Goal: Find specific page/section: Find specific page/section

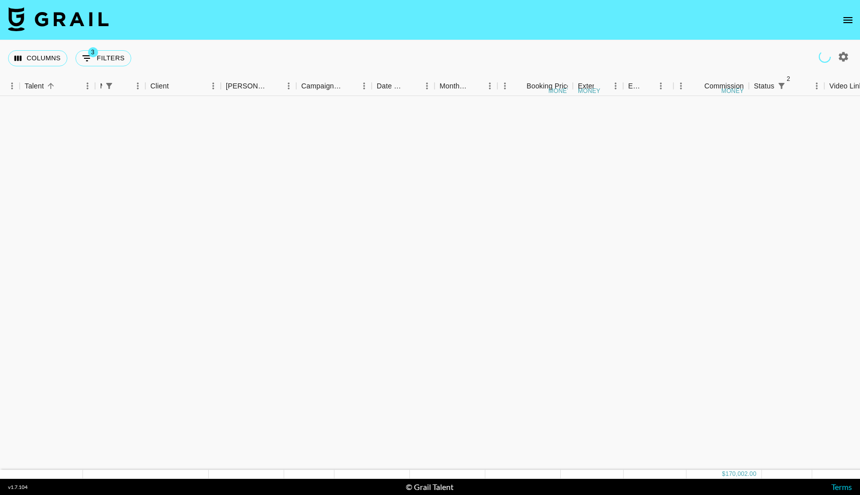
scroll to position [1041, 189]
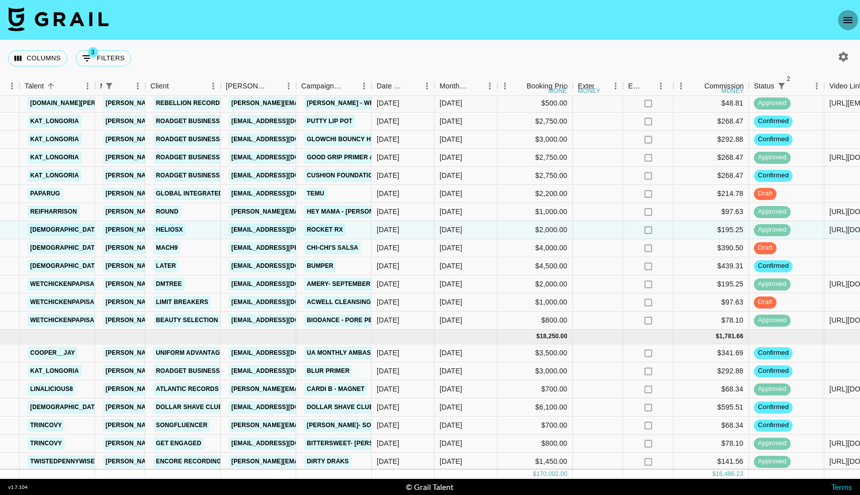
click at [843, 22] on icon "open drawer" at bounding box center [848, 20] width 12 height 12
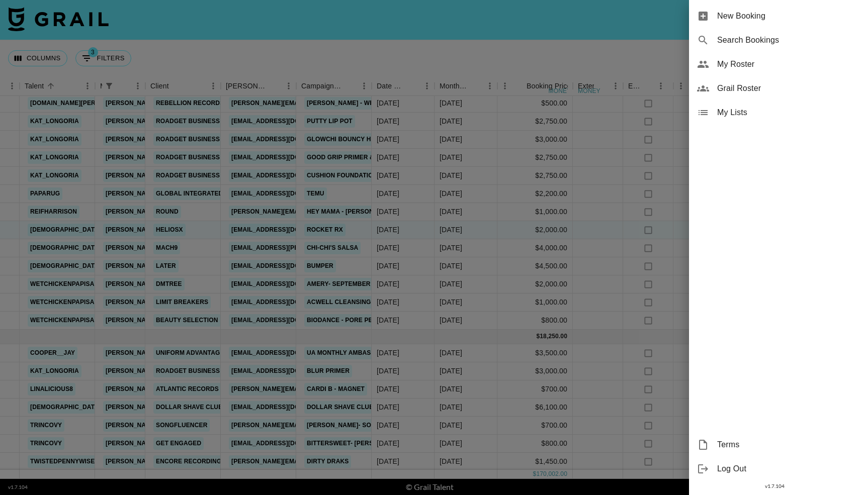
click at [708, 67] on icon at bounding box center [703, 64] width 11 height 7
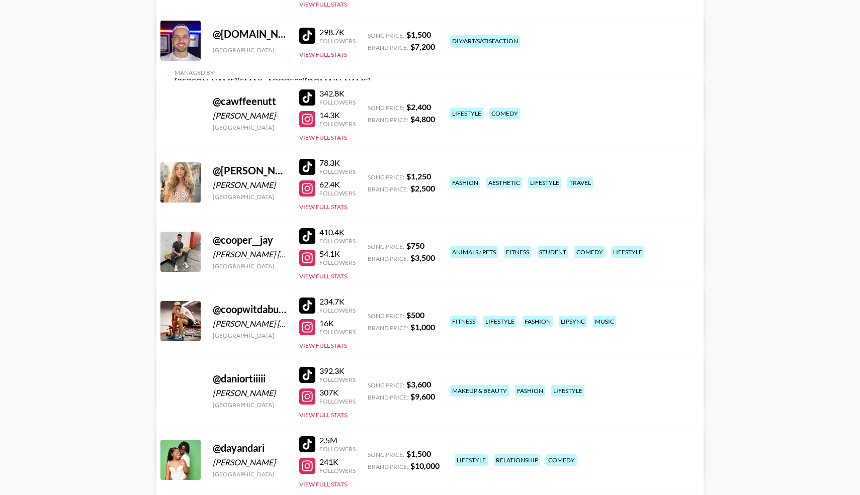
scroll to position [2258, 0]
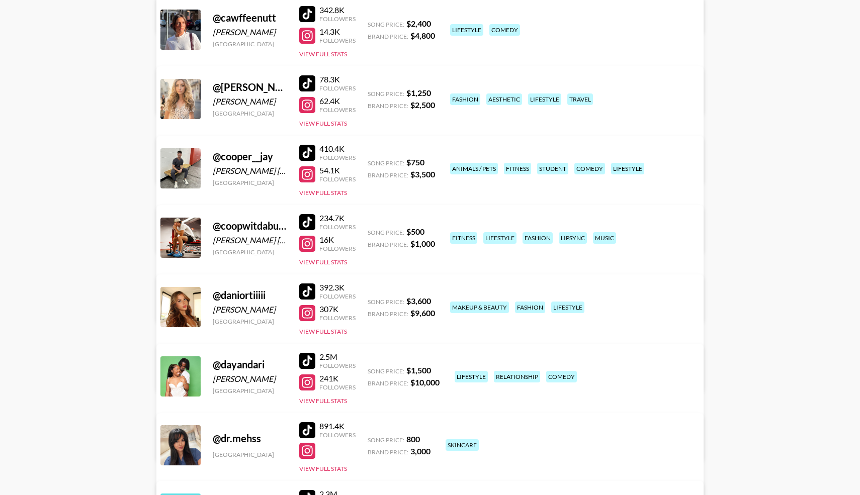
click at [314, 225] on div at bounding box center [307, 222] width 16 height 16
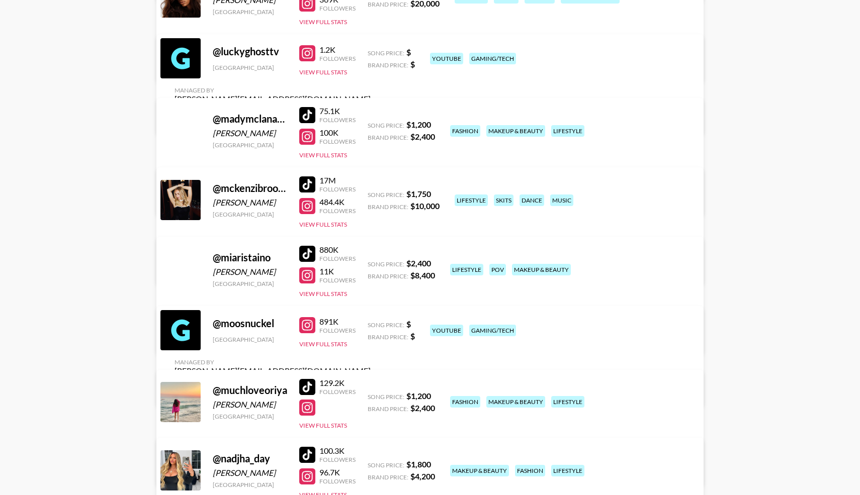
scroll to position [4848, 0]
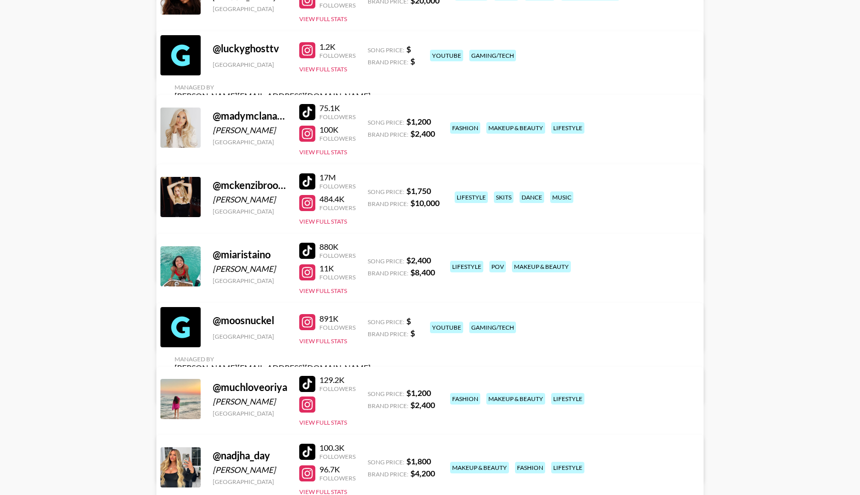
click at [308, 182] on div at bounding box center [307, 182] width 16 height 16
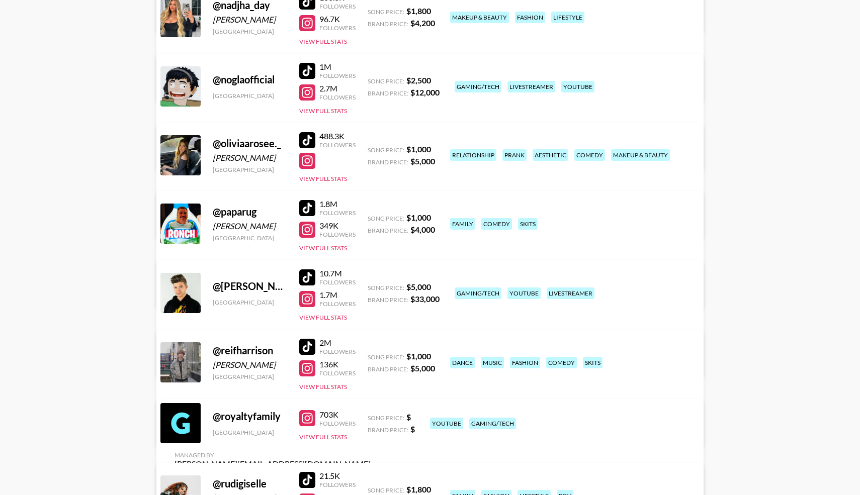
scroll to position [5302, 0]
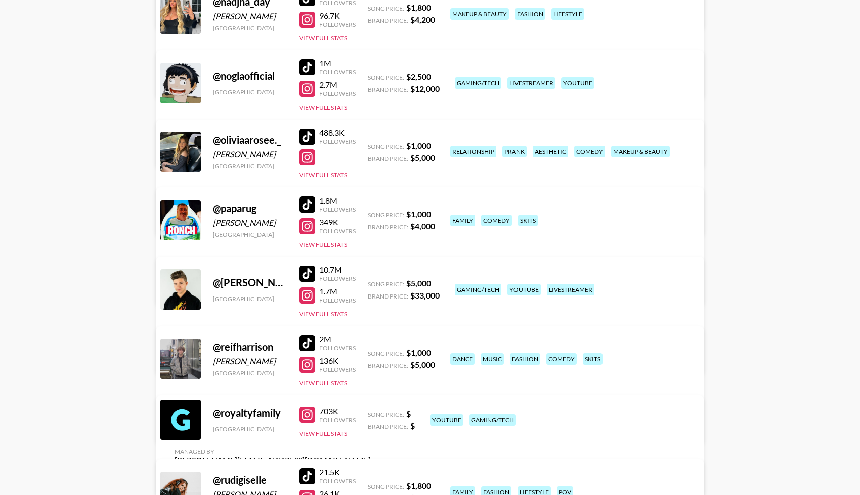
click at [305, 346] on div at bounding box center [307, 343] width 16 height 16
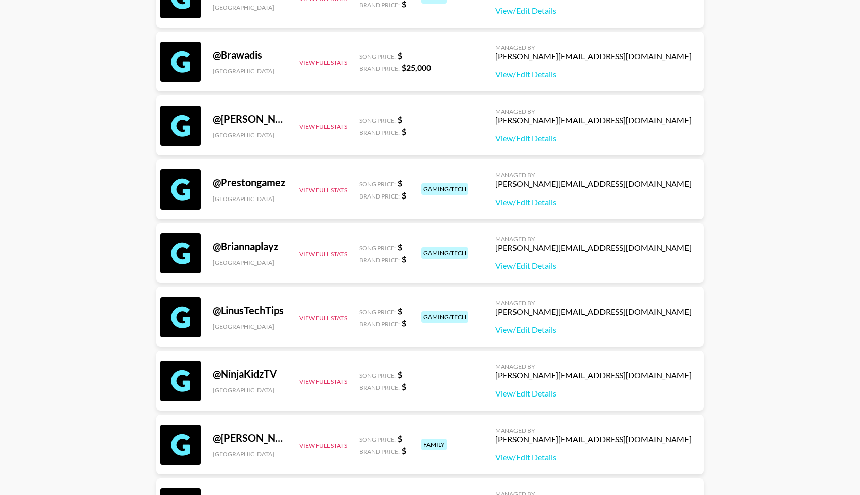
scroll to position [0, 0]
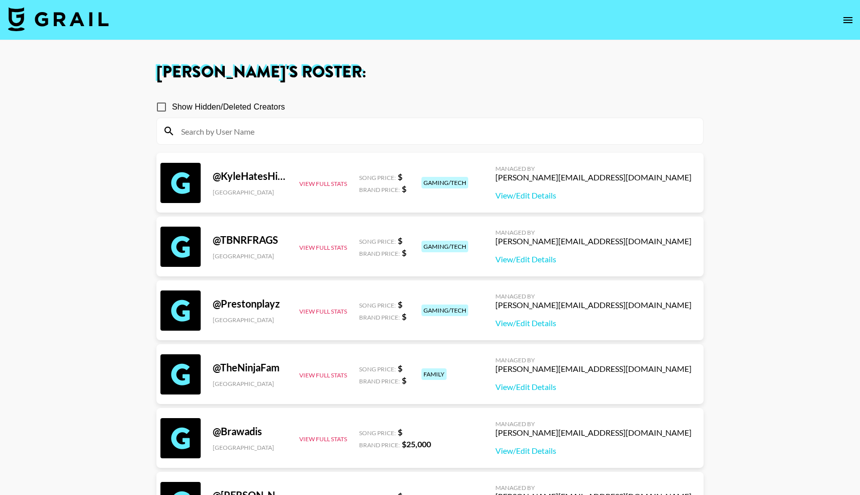
click at [853, 23] on icon "open drawer" at bounding box center [848, 20] width 12 height 12
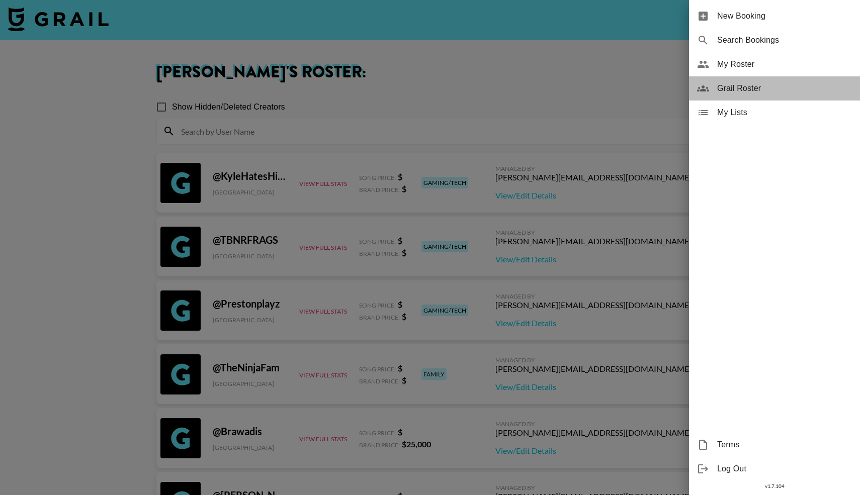
click at [739, 88] on span "Grail Roster" at bounding box center [784, 88] width 135 height 12
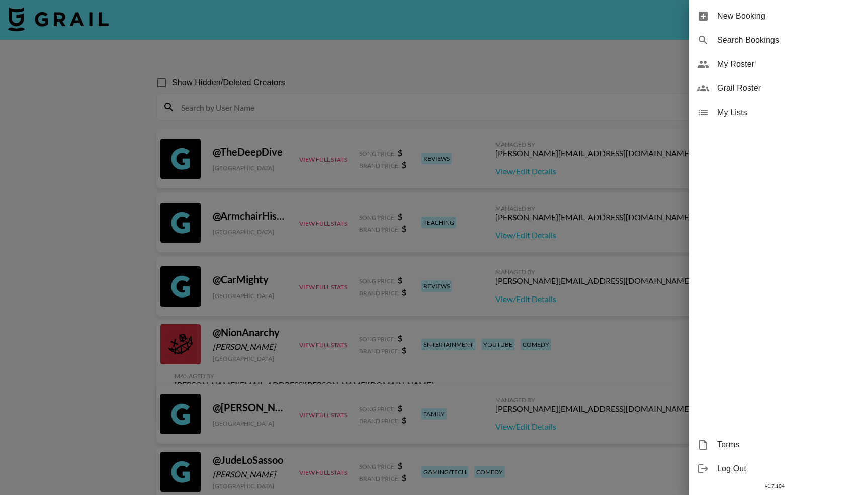
click at [375, 51] on div at bounding box center [430, 247] width 860 height 495
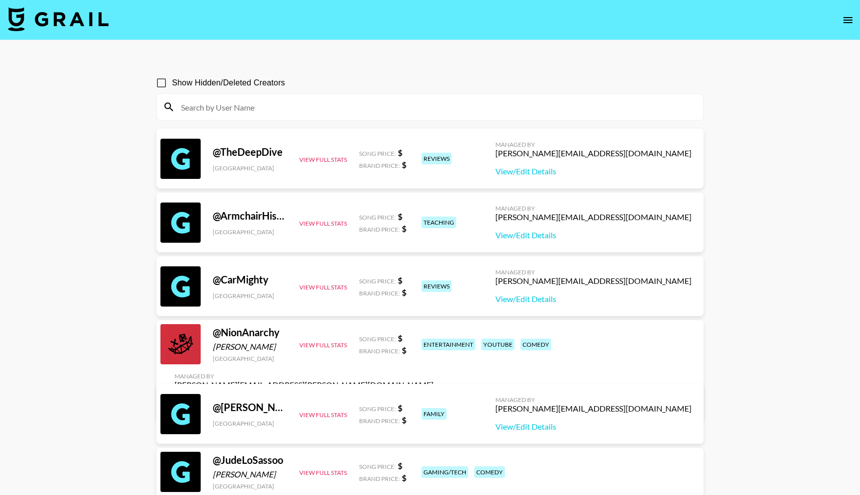
click at [253, 111] on input at bounding box center [436, 107] width 522 height 16
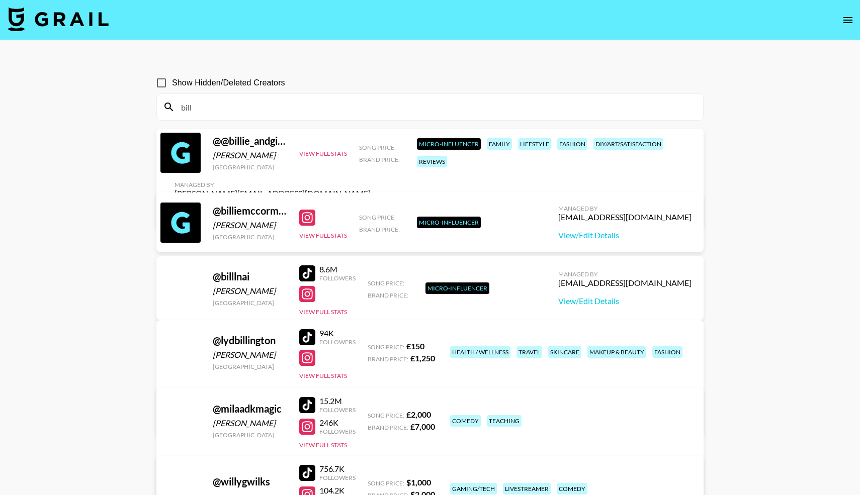
type input "[PERSON_NAME]"
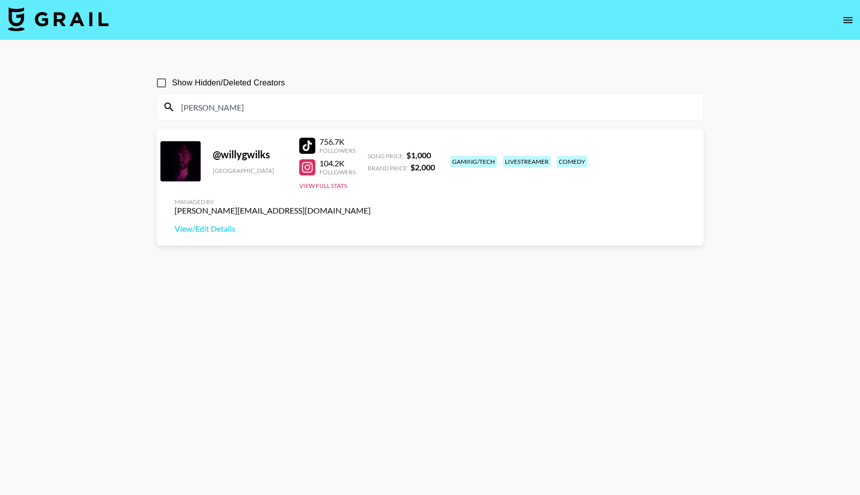
drag, startPoint x: 201, startPoint y: 111, endPoint x: 154, endPoint y: 94, distance: 49.2
click at [153, 110] on div "Show Hidden/Deleted Creators [PERSON_NAME] @ willygwilks [GEOGRAPHIC_DATA] 756.…" at bounding box center [429, 271] width 563 height 415
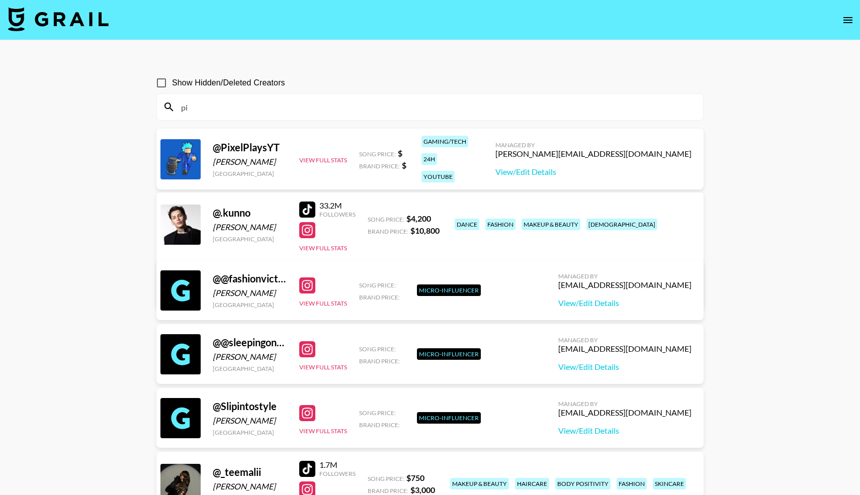
type input "p"
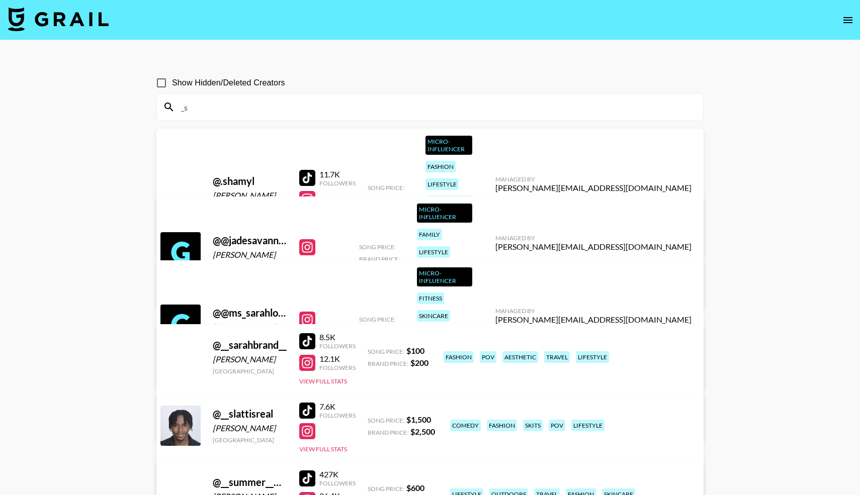
type input "_"
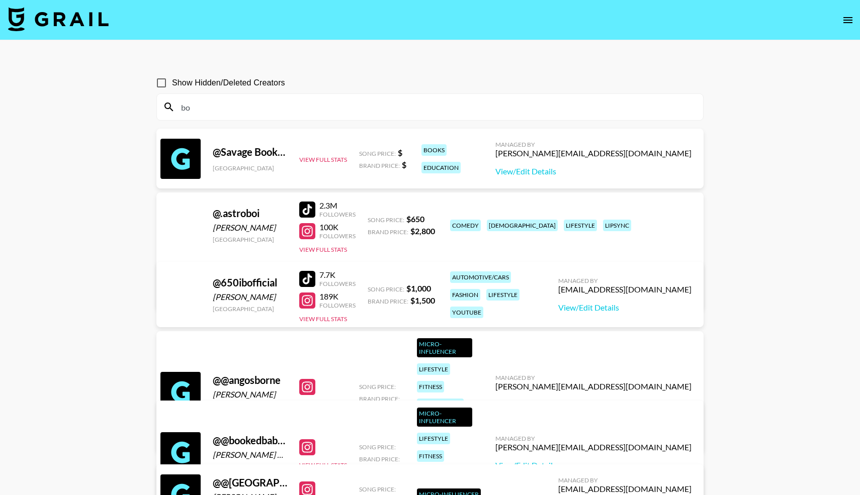
type input "b"
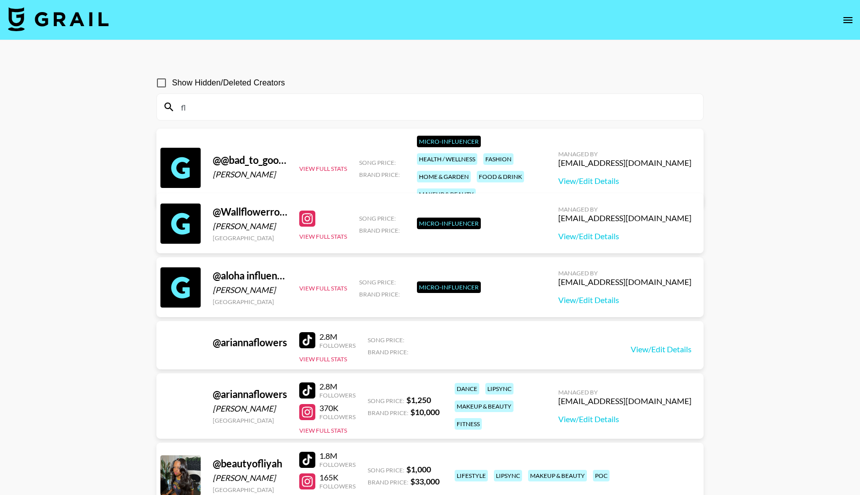
type input "f"
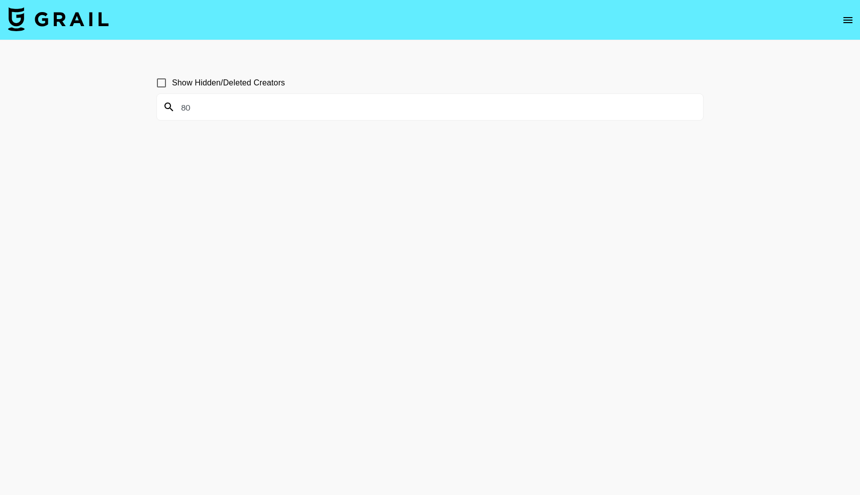
type input "8"
